Goal: Task Accomplishment & Management: Use online tool/utility

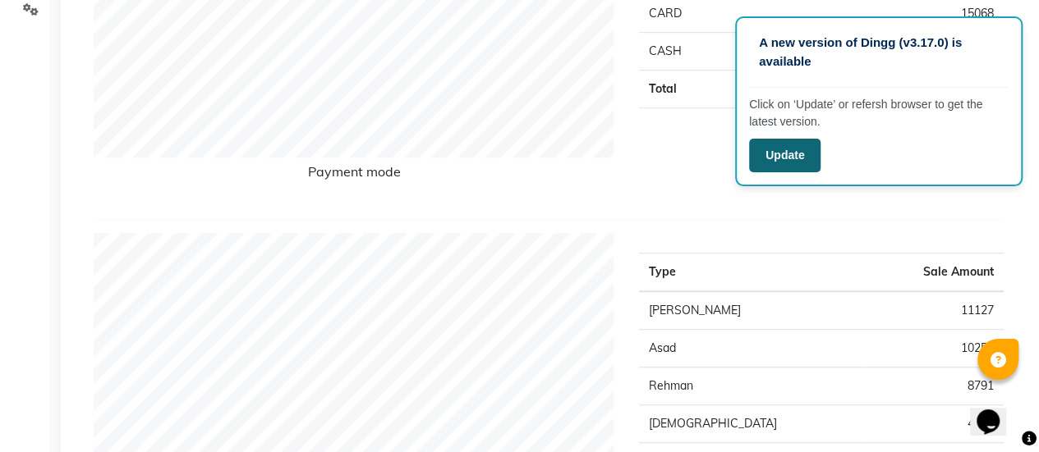
click at [791, 158] on button "Update" at bounding box center [784, 156] width 71 height 34
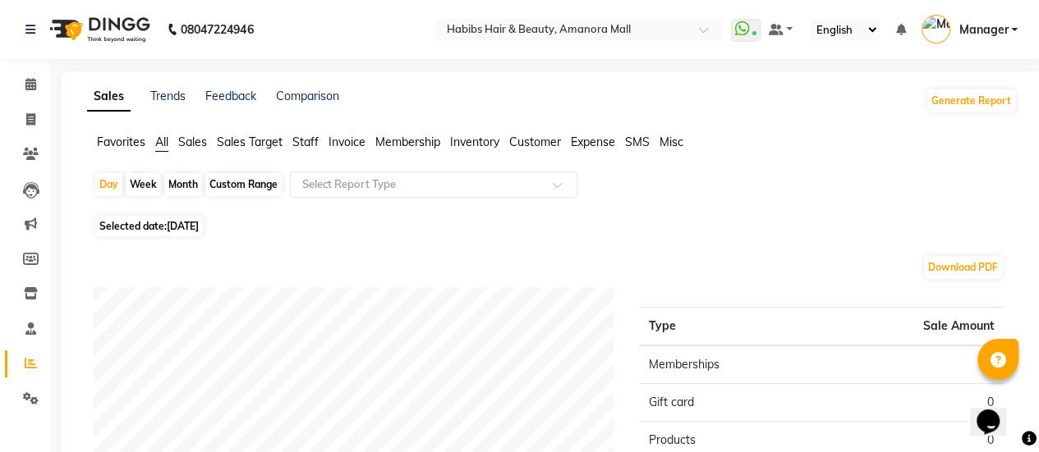
click at [183, 226] on span "[DATE]" at bounding box center [183, 226] width 32 height 12
select select "9"
select select "2025"
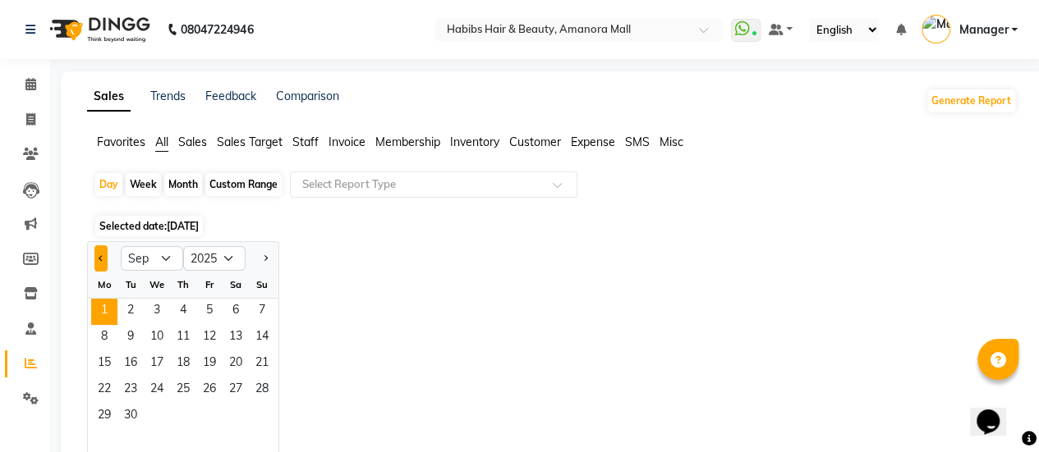
click at [102, 252] on button "Previous month" at bounding box center [100, 258] width 13 height 26
select select "8"
click at [261, 417] on span "31" at bounding box center [262, 417] width 26 height 26
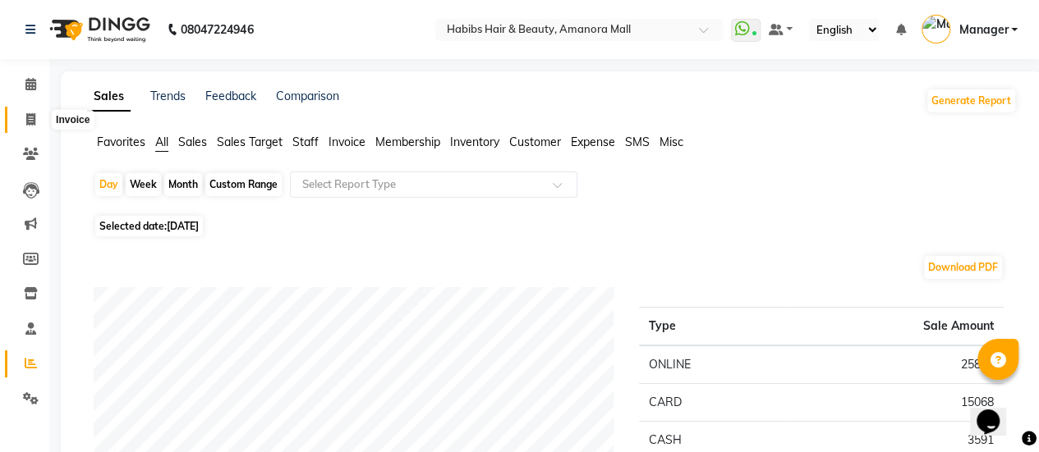
click at [30, 117] on icon at bounding box center [30, 119] width 9 height 12
select select "service"
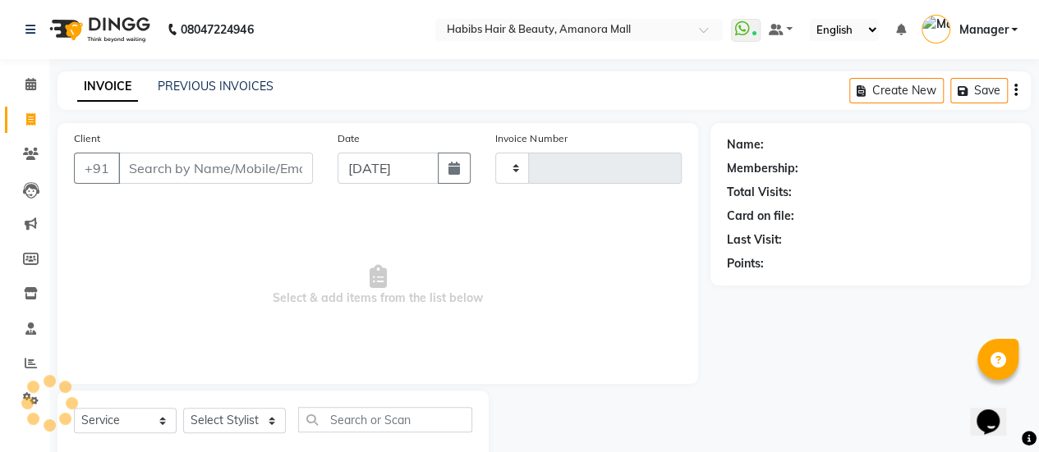
type input "2202"
select select "5399"
